Goal: Task Accomplishment & Management: Complete application form

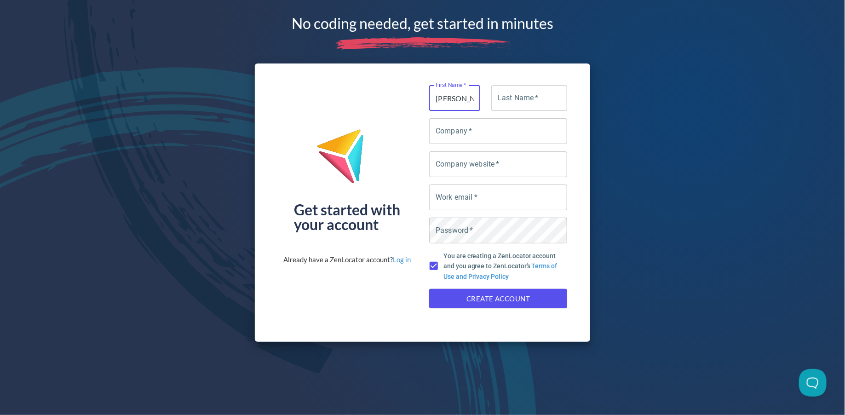
type input "[PERSON_NAME]"
type input "sim"
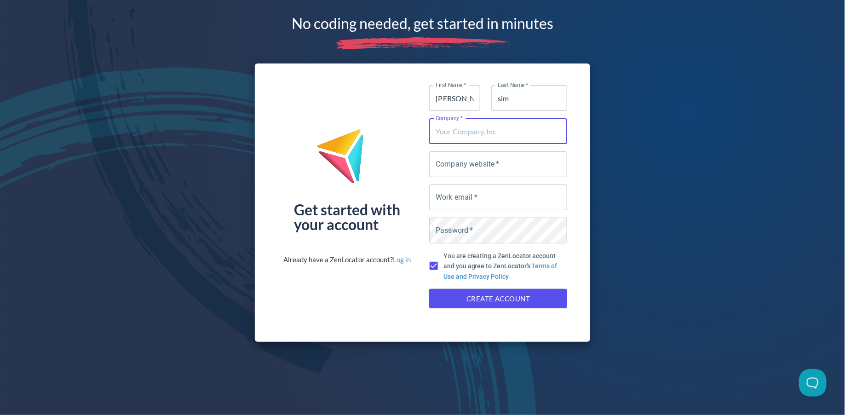
click at [456, 127] on input "Company   *" at bounding box center [498, 131] width 138 height 26
type input "c"
type input "home test"
click at [456, 164] on input "Company website   *" at bounding box center [498, 164] width 138 height 26
type input "test"
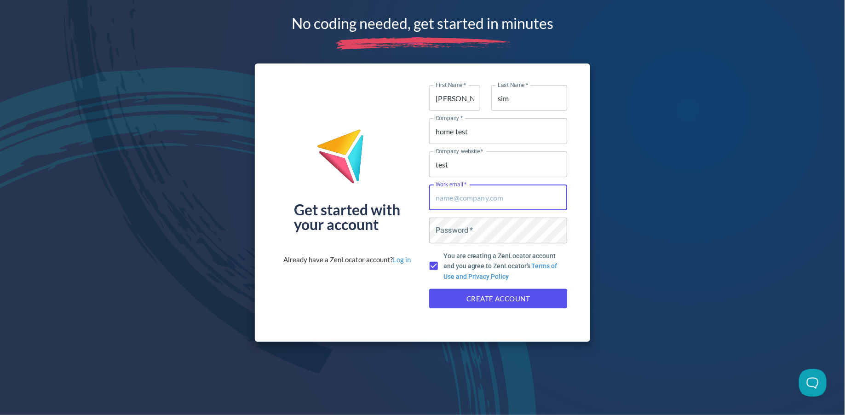
click at [459, 199] on input "Work email   *" at bounding box center [498, 197] width 138 height 26
type input "i"
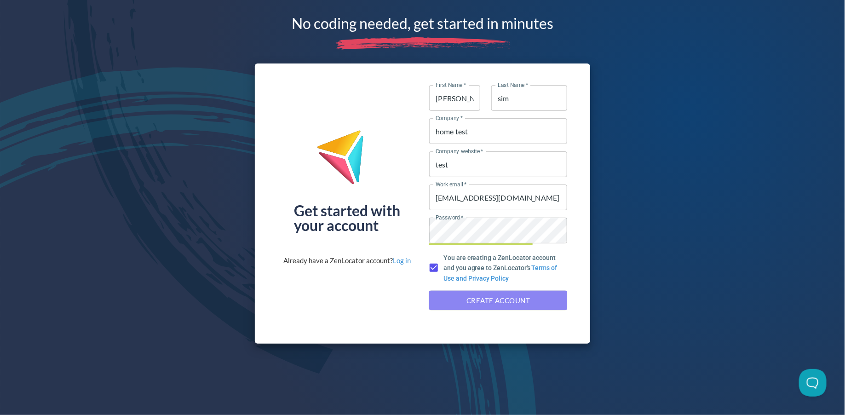
click at [457, 306] on span "Create Account" at bounding box center [498, 300] width 118 height 12
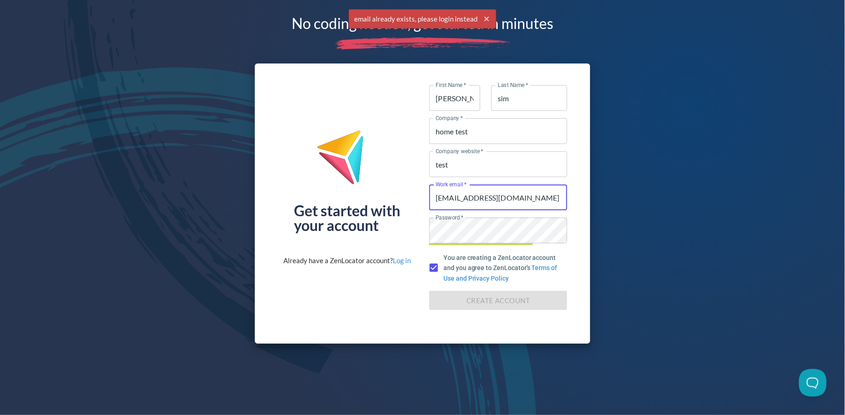
drag, startPoint x: 529, startPoint y: 200, endPoint x: 399, endPoint y: 199, distance: 130.2
click at [398, 199] on div "Get started with your account Already have a ZenLocator account? Log in First N…" at bounding box center [423, 203] width 336 height 280
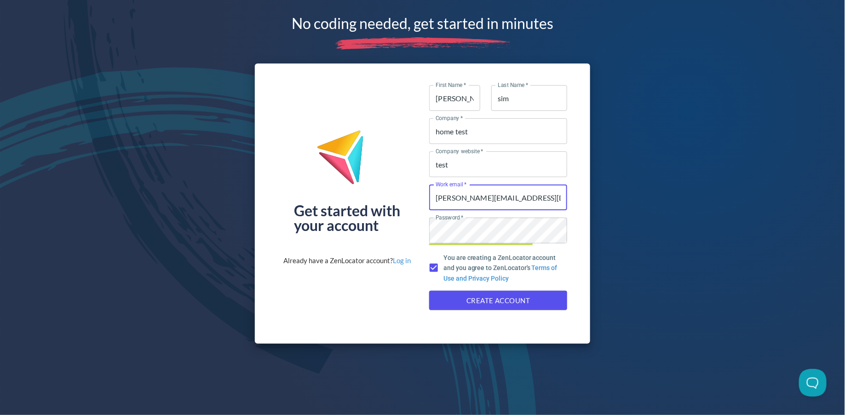
type input "[PERSON_NAME][EMAIL_ADDRESS][DOMAIN_NAME]"
click at [448, 301] on span "Create Account" at bounding box center [498, 300] width 118 height 12
